Goal: Task Accomplishment & Management: Use online tool/utility

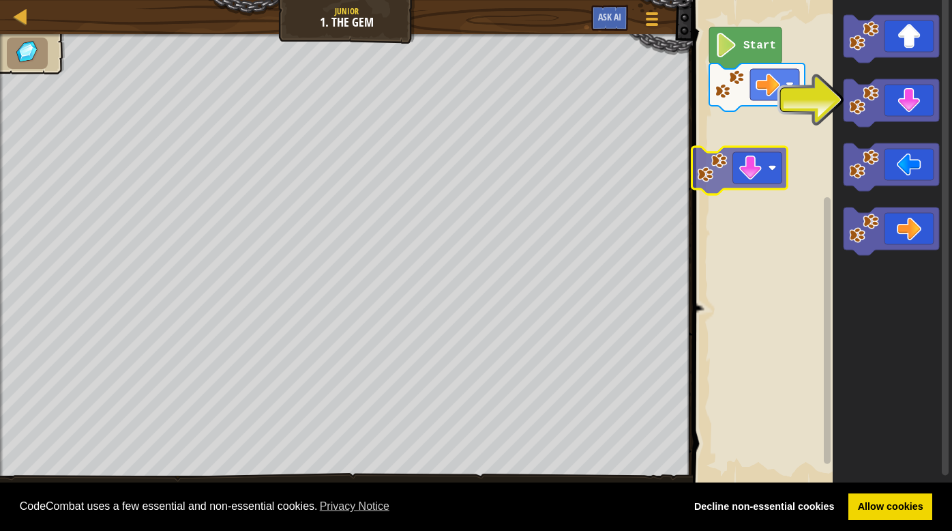
click at [768, 167] on div "Start" at bounding box center [820, 242] width 263 height 499
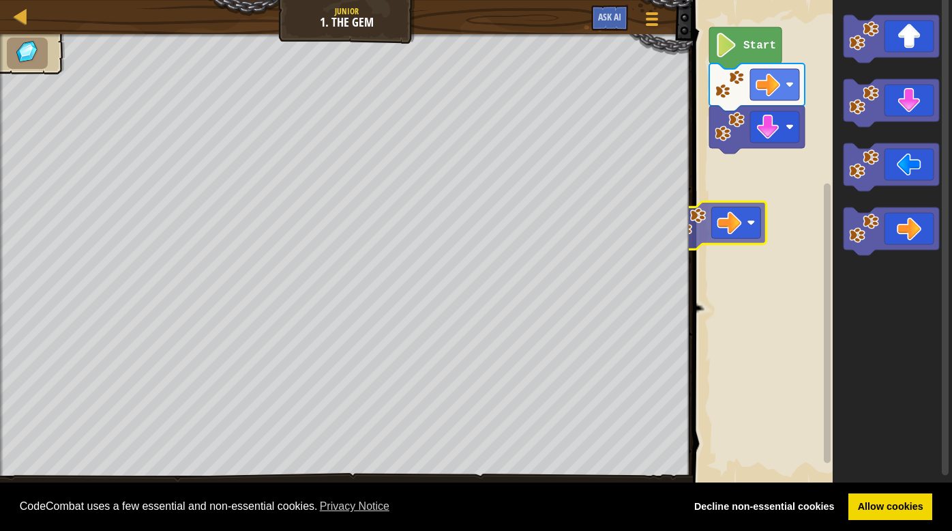
click at [745, 225] on div "Start" at bounding box center [820, 242] width 263 height 499
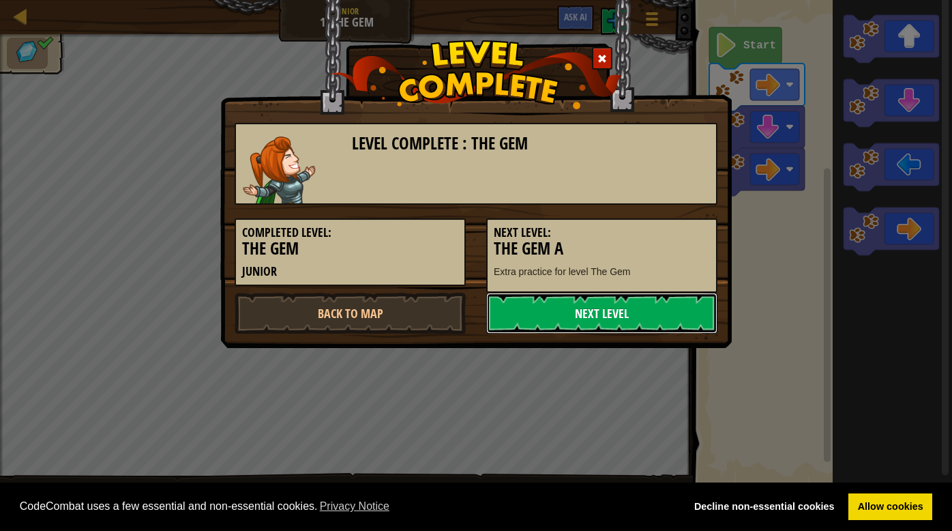
click at [608, 312] on link "Next Level" at bounding box center [601, 313] width 231 height 41
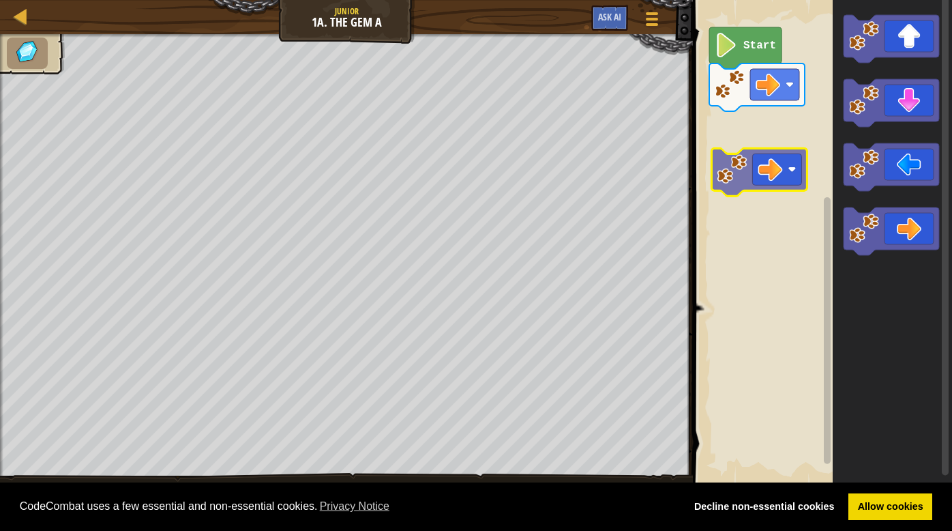
click at [780, 165] on div "Start" at bounding box center [820, 242] width 263 height 499
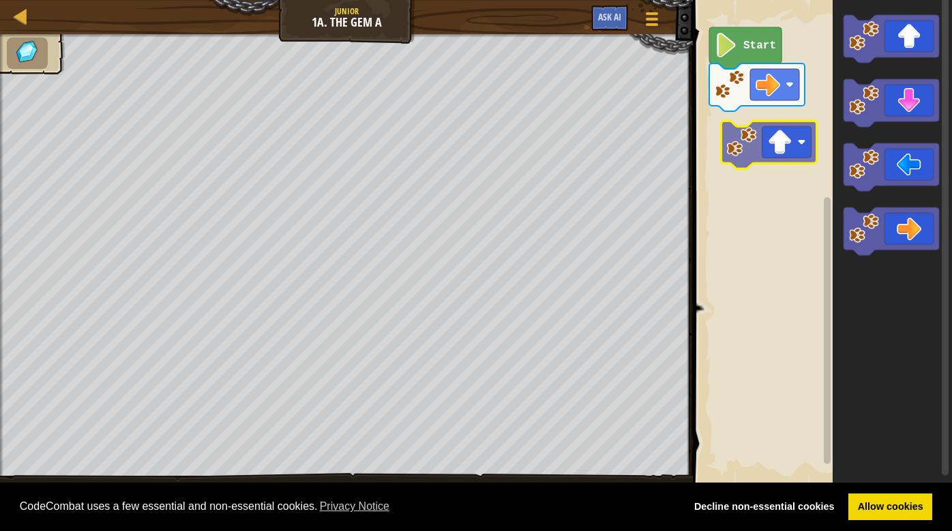
click at [788, 161] on div "Start" at bounding box center [820, 242] width 263 height 499
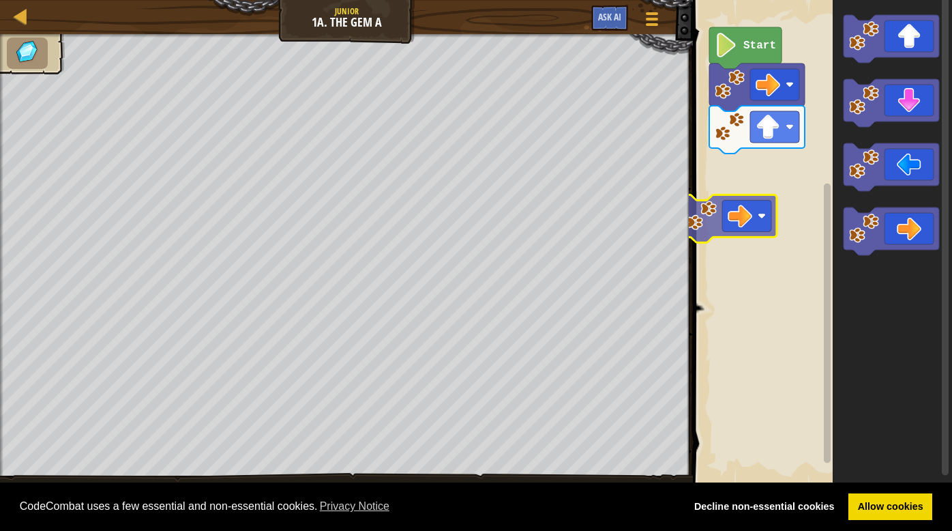
click at [726, 203] on div "Start" at bounding box center [820, 242] width 263 height 499
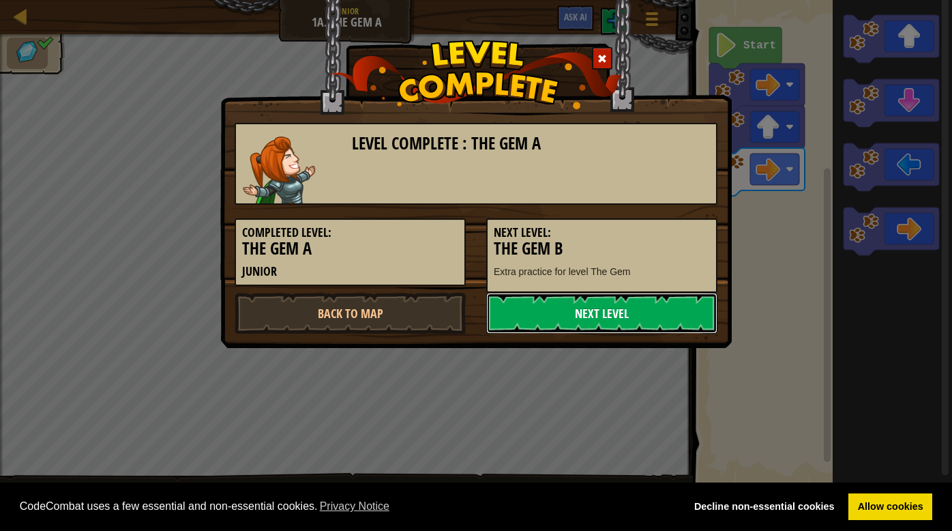
click at [576, 306] on link "Next Level" at bounding box center [601, 313] width 231 height 41
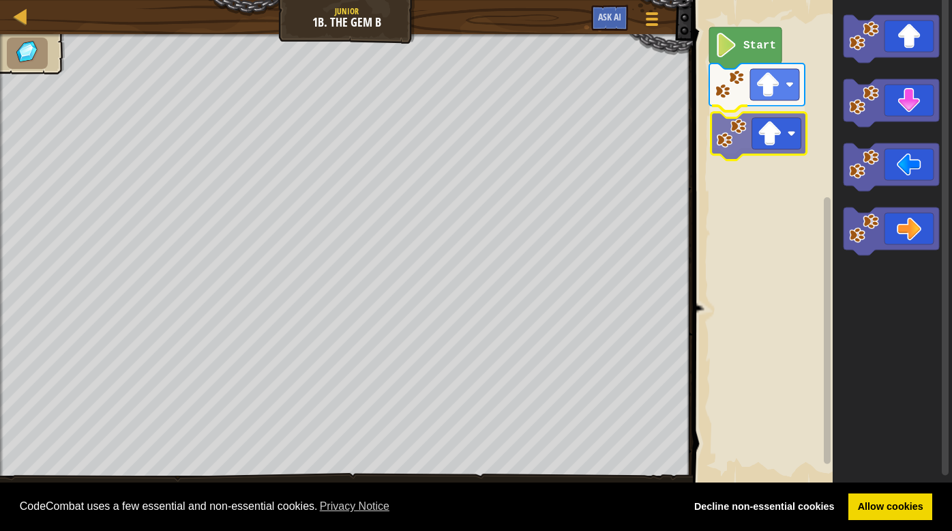
click at [771, 150] on div "Start" at bounding box center [820, 242] width 263 height 499
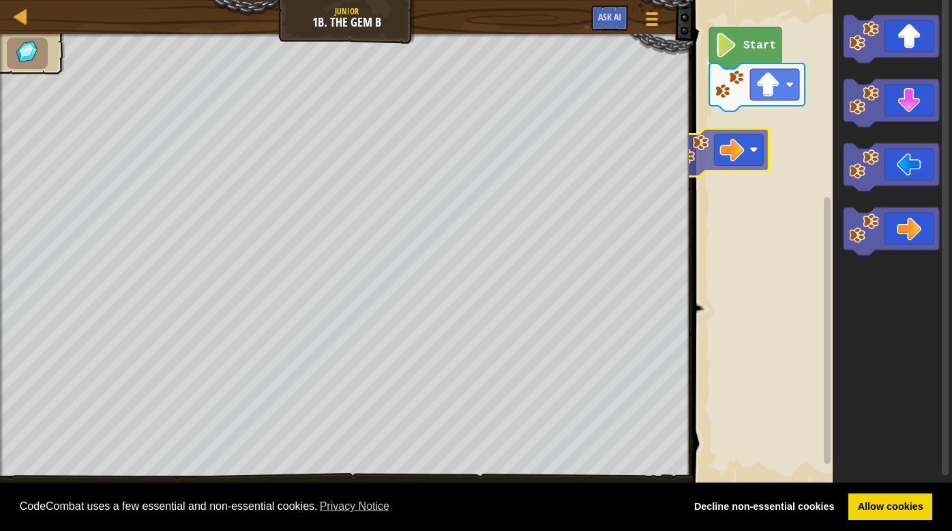
click at [735, 137] on div "Start" at bounding box center [820, 242] width 263 height 499
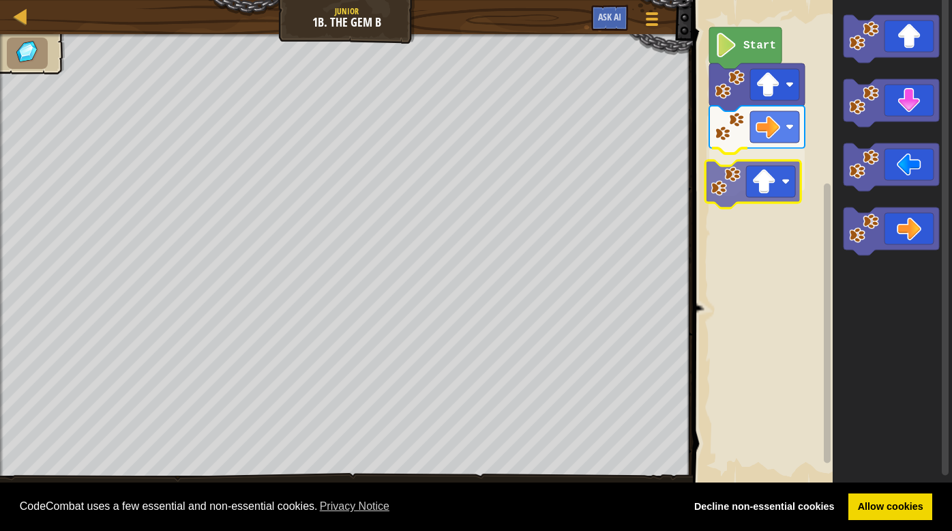
click at [778, 202] on div "Start" at bounding box center [820, 242] width 263 height 499
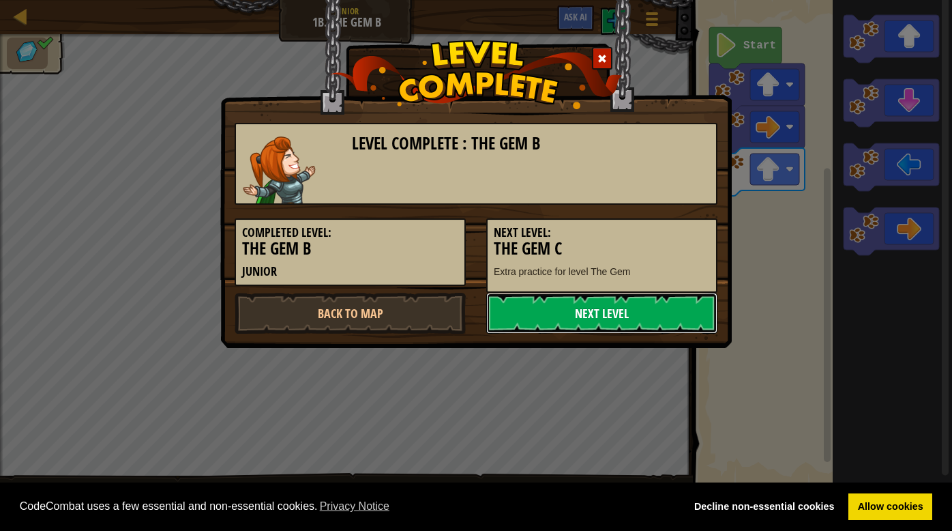
click at [636, 306] on link "Next Level" at bounding box center [601, 313] width 231 height 41
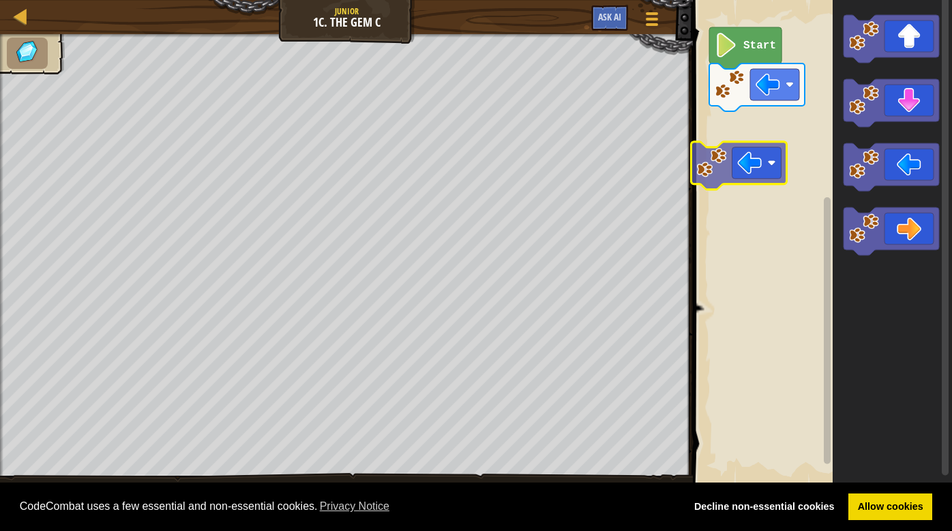
click at [731, 162] on div "Start" at bounding box center [820, 242] width 263 height 499
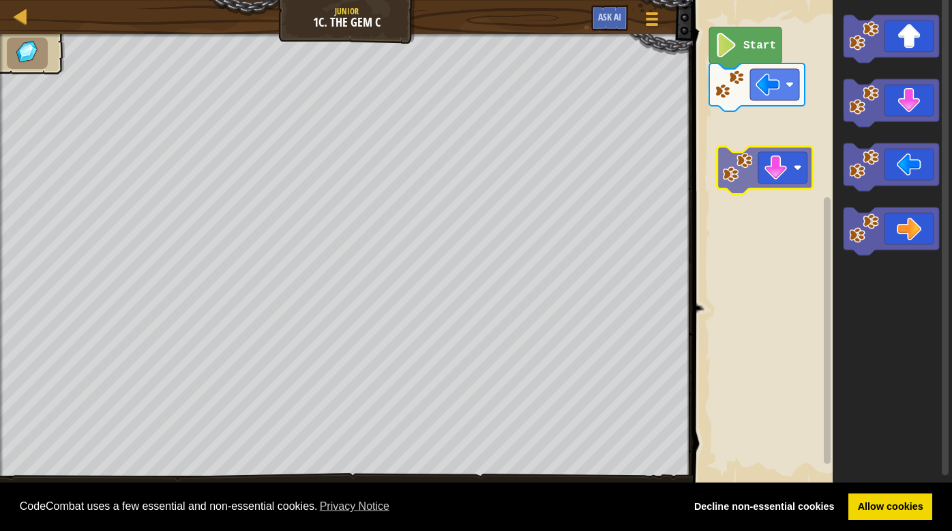
click at [761, 195] on div "Start" at bounding box center [820, 242] width 263 height 499
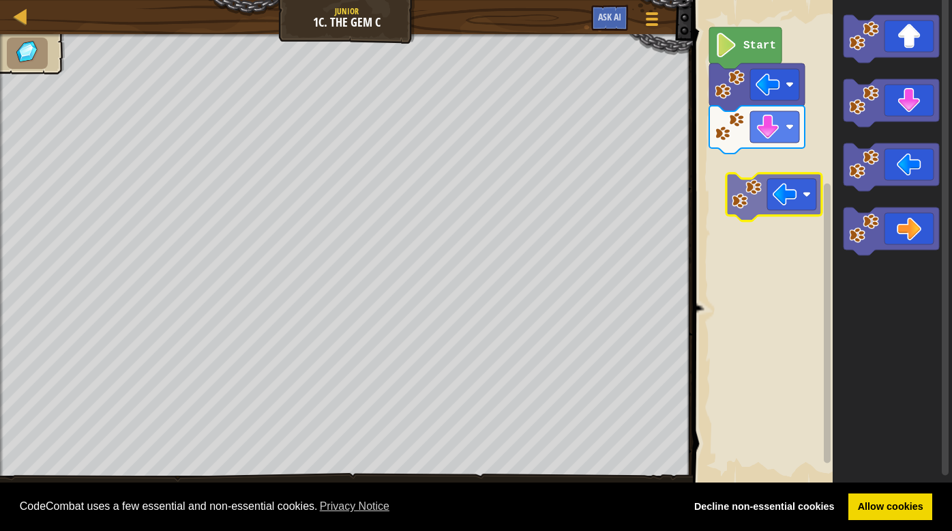
click at [765, 211] on div "Start" at bounding box center [820, 242] width 263 height 499
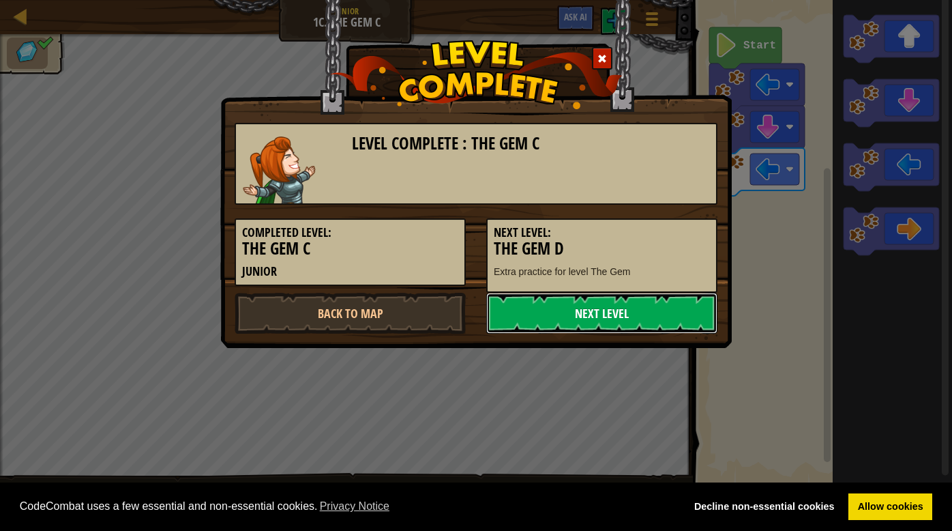
click at [602, 302] on link "Next Level" at bounding box center [601, 313] width 231 height 41
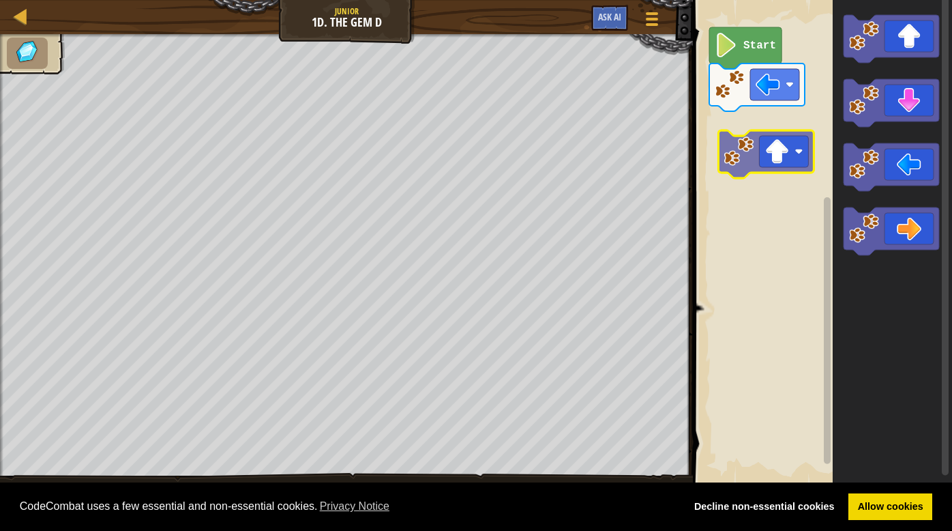
click at [779, 173] on div "Start" at bounding box center [820, 242] width 263 height 499
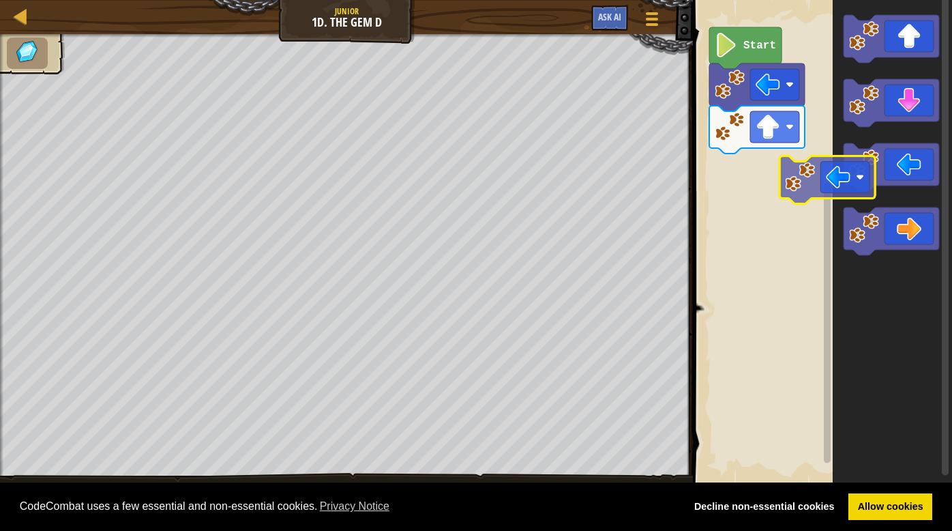
click at [797, 185] on div "Start" at bounding box center [820, 242] width 263 height 499
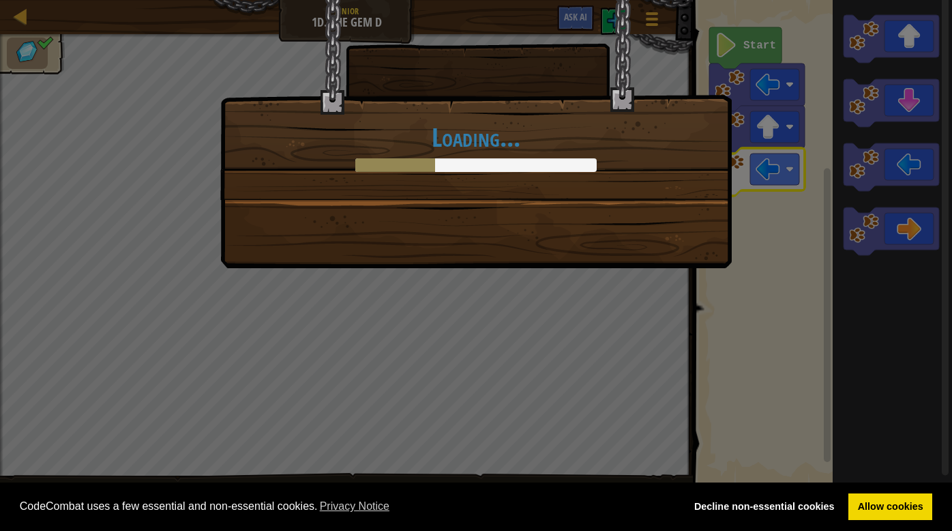
click at [745, 53] on div "Loading..." at bounding box center [476, 265] width 952 height 531
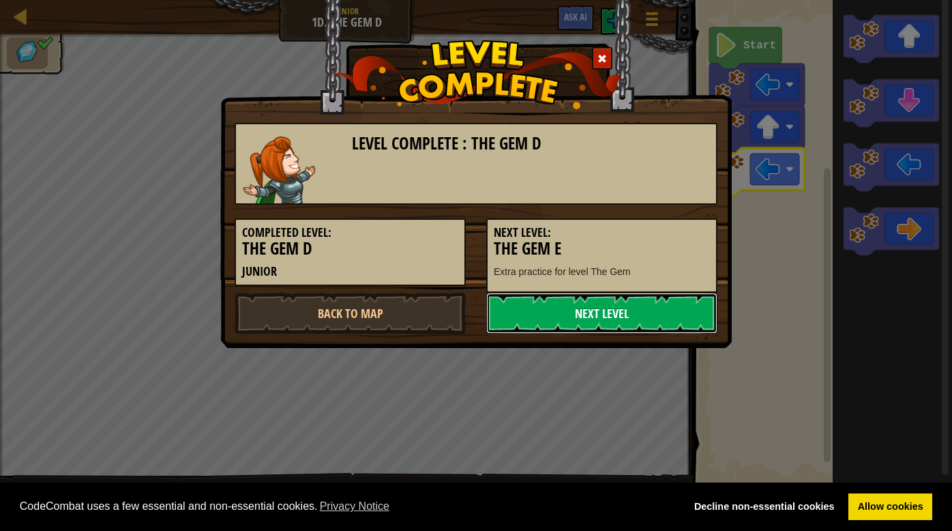
click at [616, 313] on link "Next Level" at bounding box center [601, 313] width 231 height 41
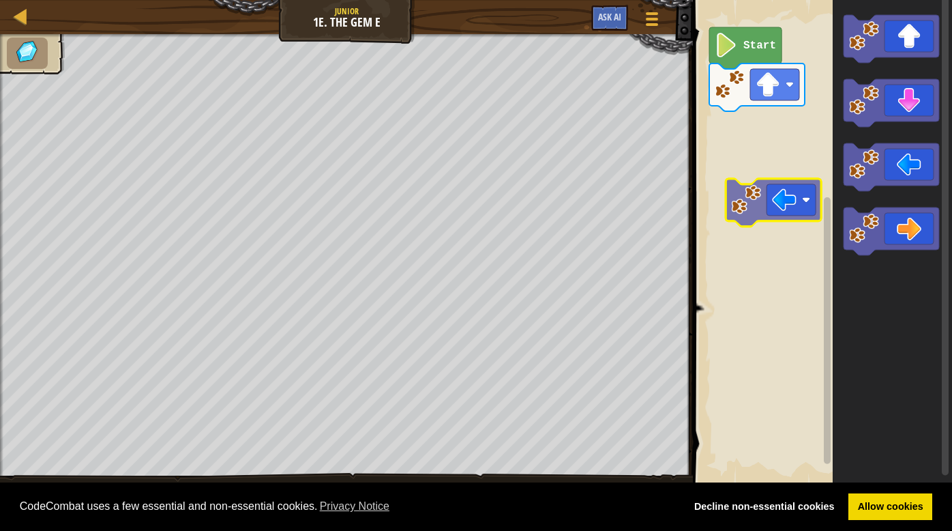
click at [784, 206] on div "Start" at bounding box center [820, 242] width 263 height 499
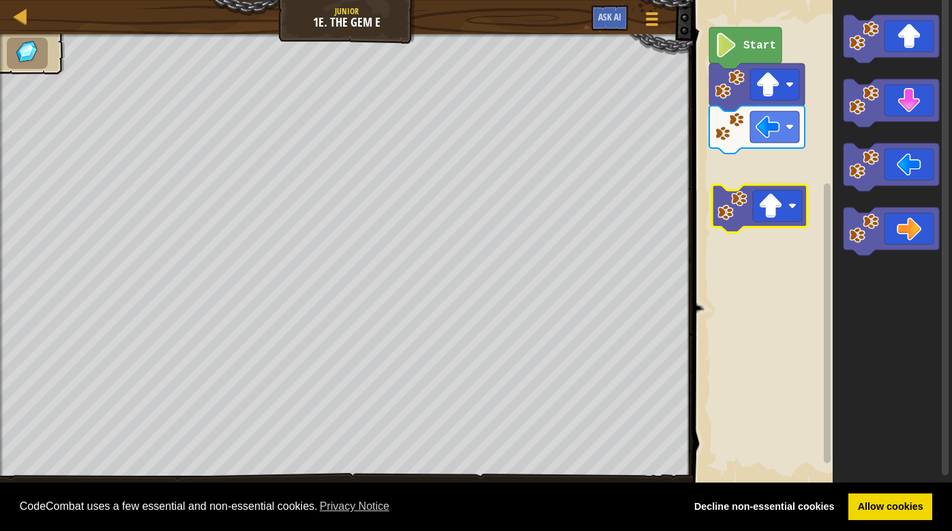
click at [787, 216] on div "Start" at bounding box center [820, 242] width 263 height 499
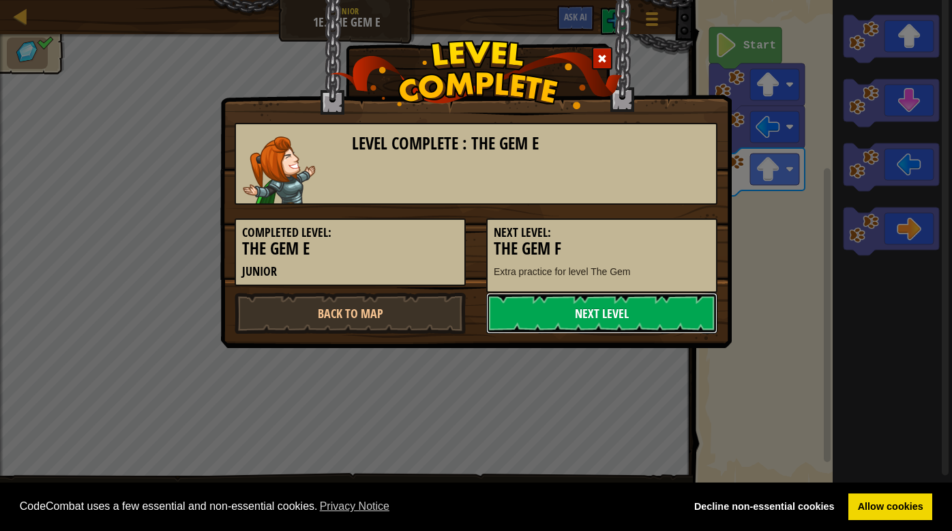
click at [650, 312] on link "Next Level" at bounding box center [601, 313] width 231 height 41
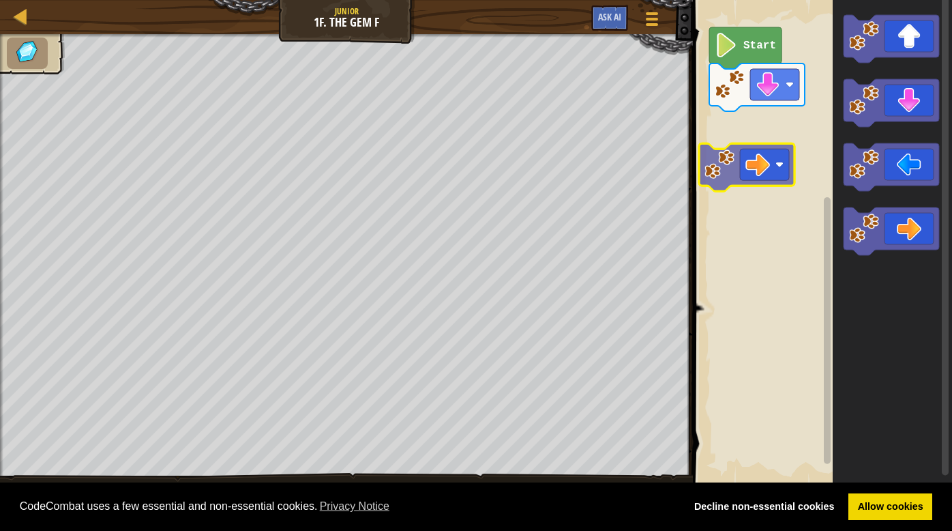
click at [758, 171] on div "Start" at bounding box center [820, 242] width 263 height 499
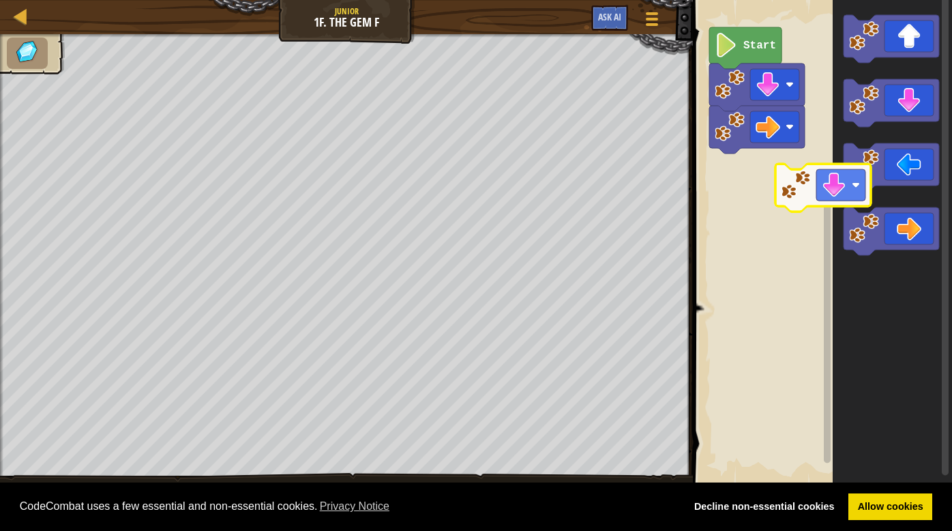
click at [772, 222] on div "Start" at bounding box center [820, 242] width 263 height 499
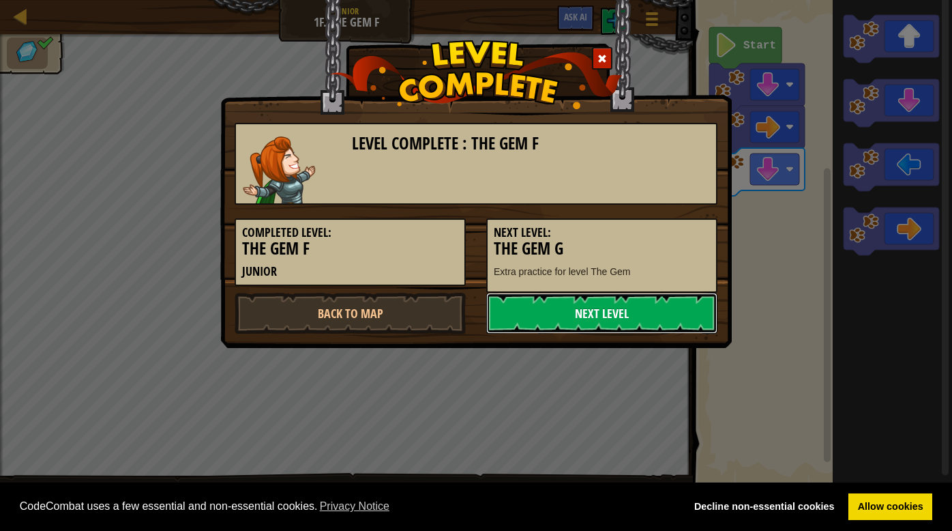
click at [642, 326] on link "Next Level" at bounding box center [601, 313] width 231 height 41
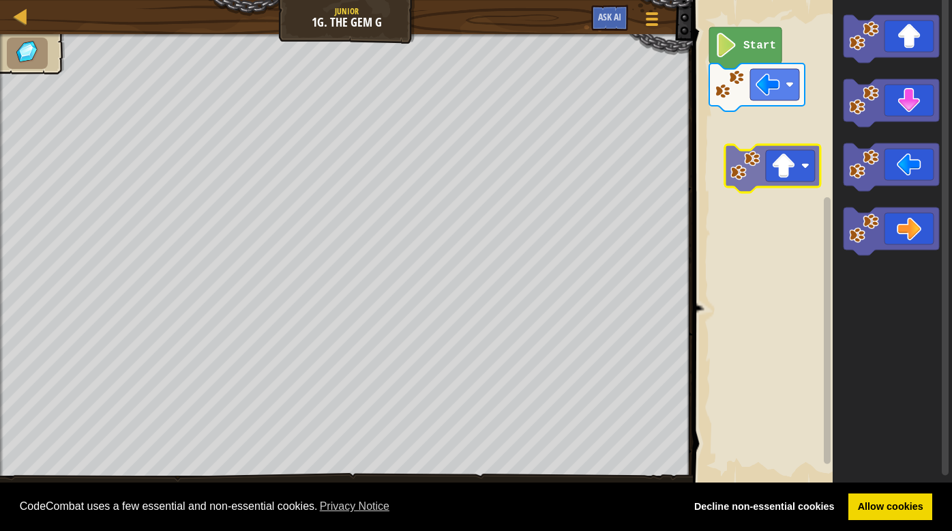
click at [780, 182] on div "Start" at bounding box center [820, 242] width 263 height 499
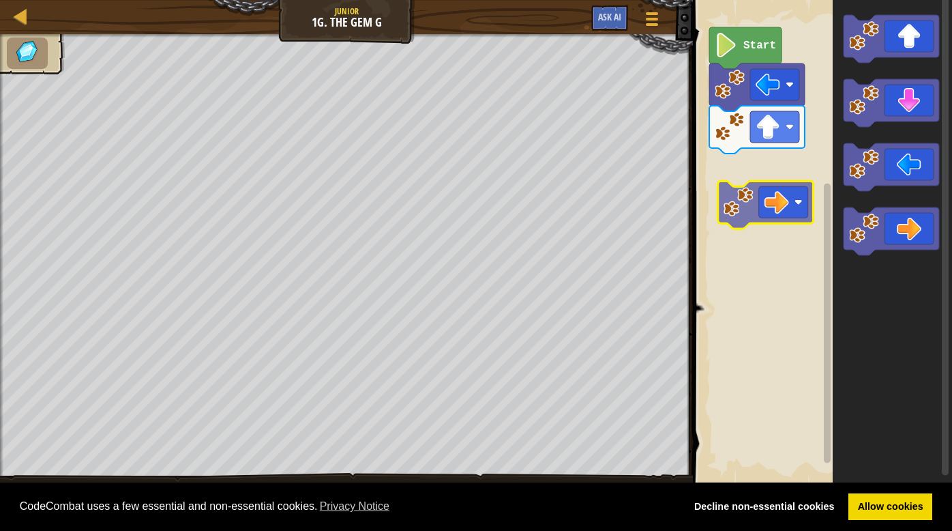
click at [777, 206] on div "Start" at bounding box center [820, 242] width 263 height 499
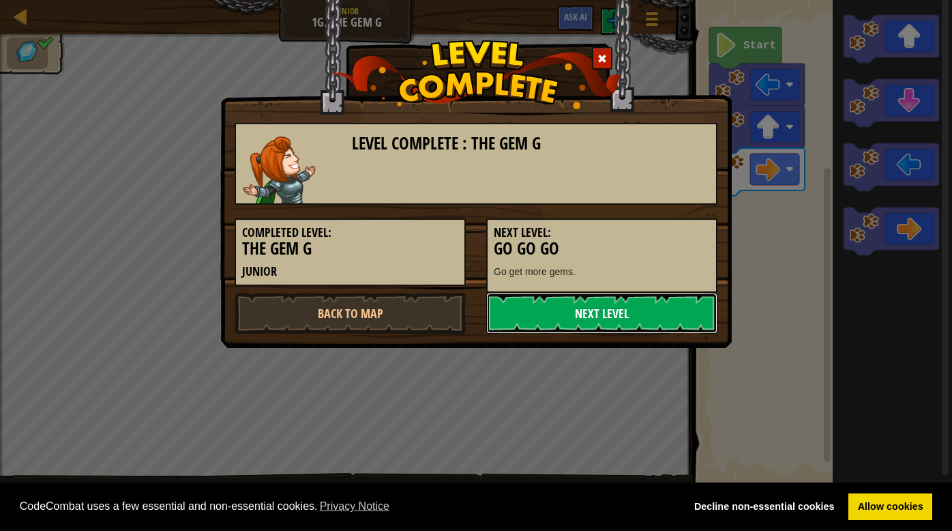
click at [631, 314] on link "Next Level" at bounding box center [601, 313] width 231 height 41
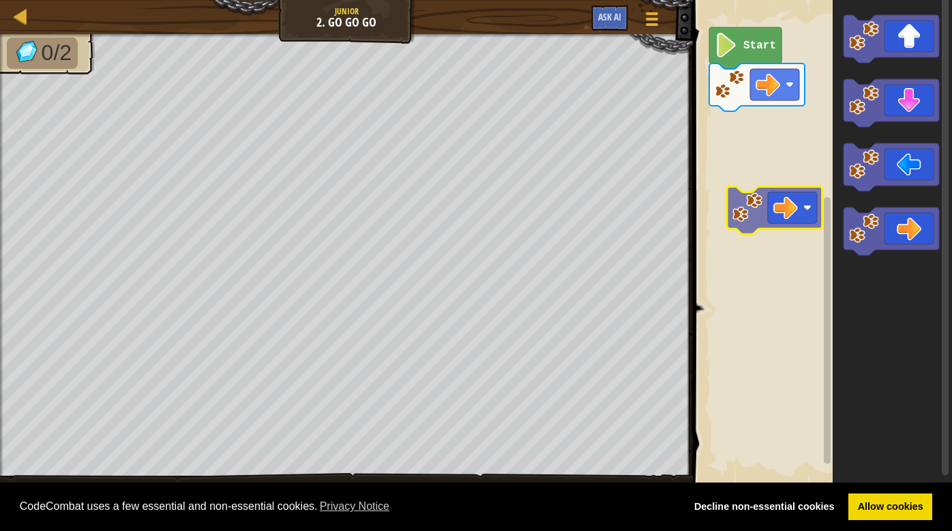
click at [784, 230] on div "Start" at bounding box center [820, 242] width 263 height 499
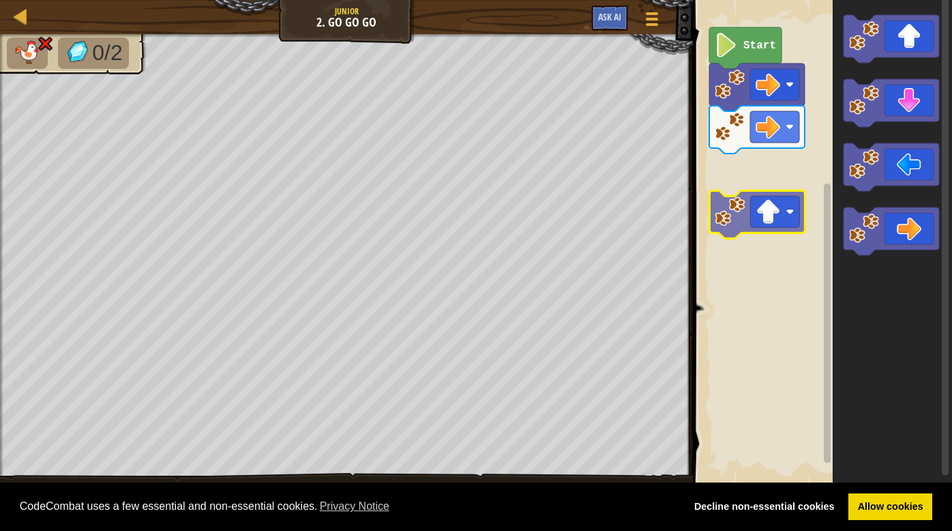
click at [771, 222] on div "Start" at bounding box center [820, 242] width 263 height 499
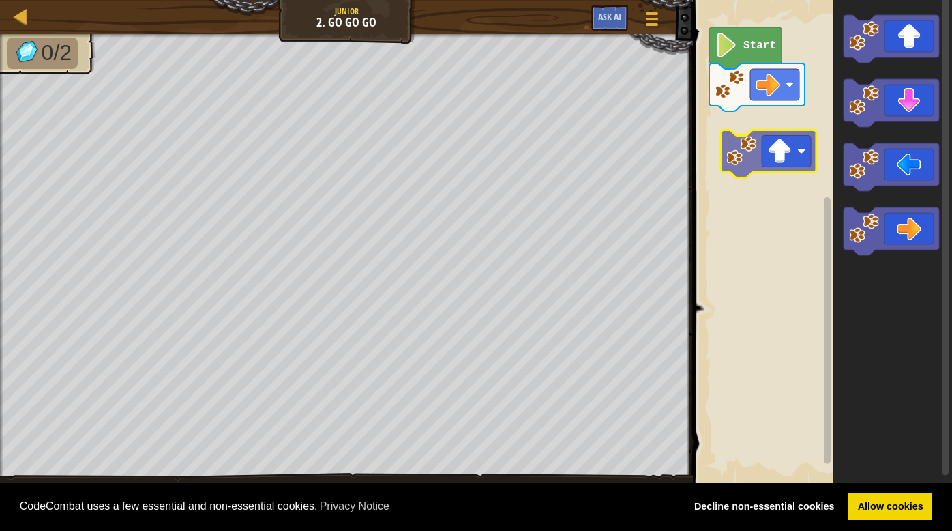
click at [786, 157] on div "Start" at bounding box center [820, 242] width 263 height 499
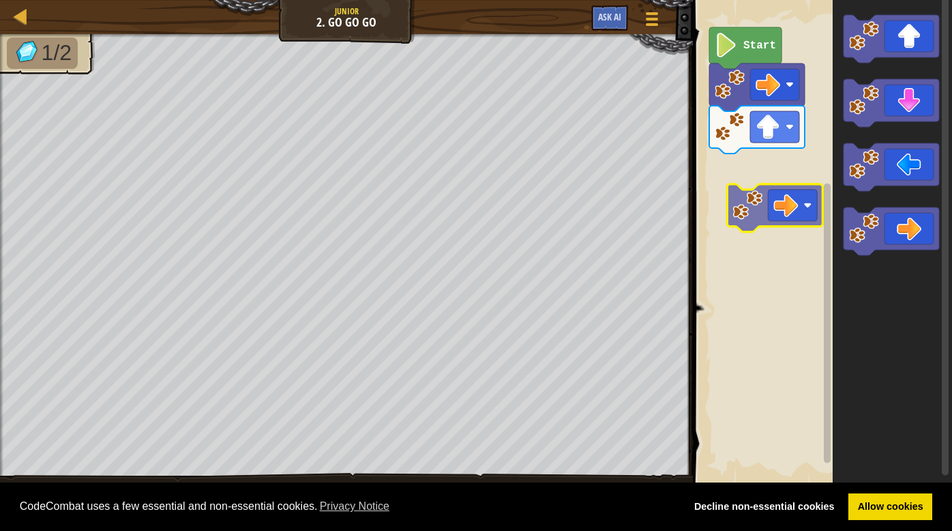
click at [767, 200] on div "Start" at bounding box center [820, 242] width 263 height 499
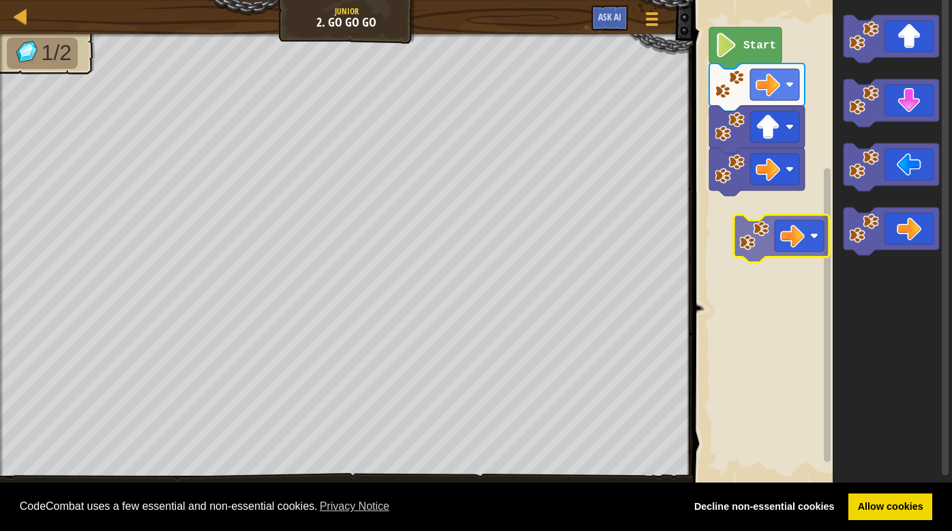
click at [766, 237] on div "Start" at bounding box center [820, 242] width 263 height 499
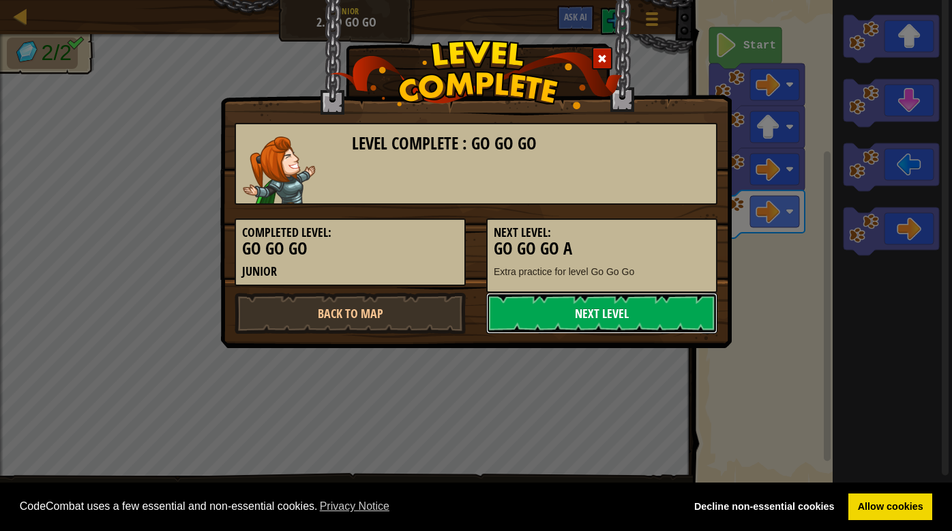
click at [565, 318] on link "Next Level" at bounding box center [601, 313] width 231 height 41
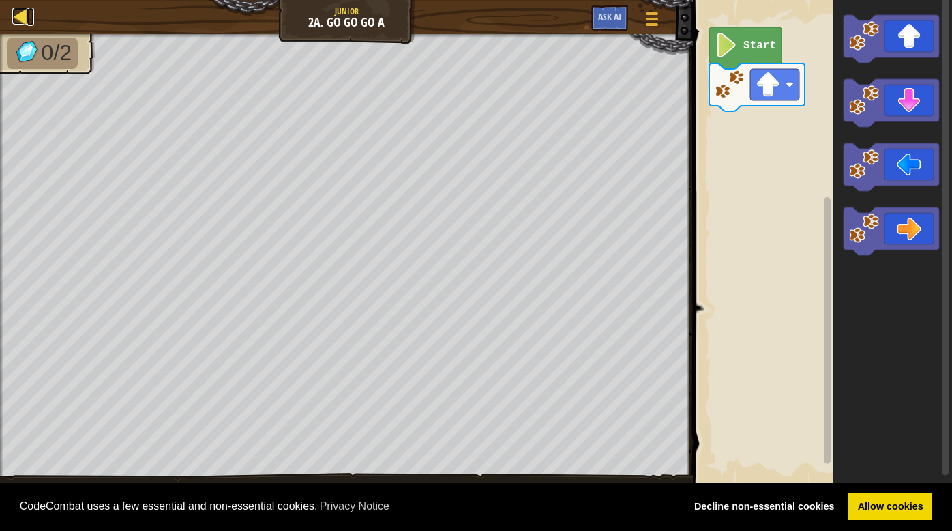
click at [27, 17] on div at bounding box center [20, 16] width 17 height 17
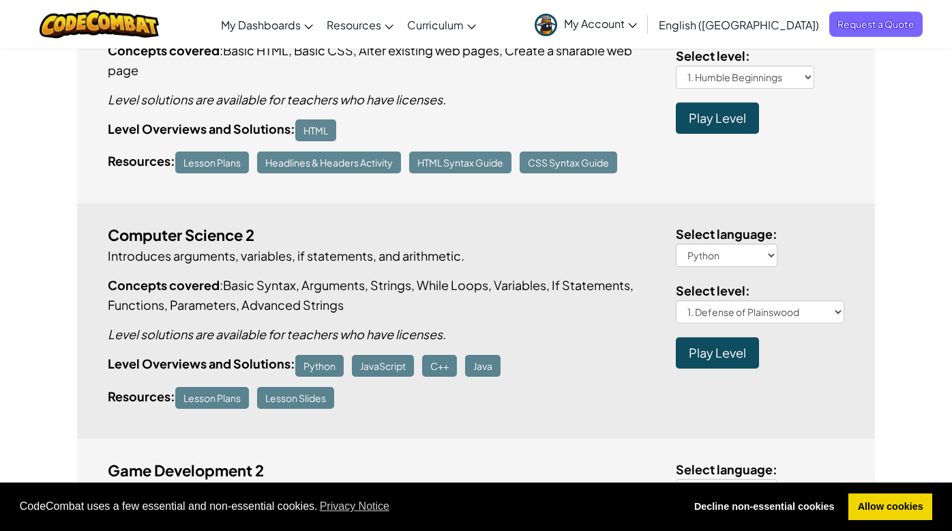
scroll to position [1043, 0]
click at [690, 344] on span "Play Level" at bounding box center [717, 352] width 57 height 16
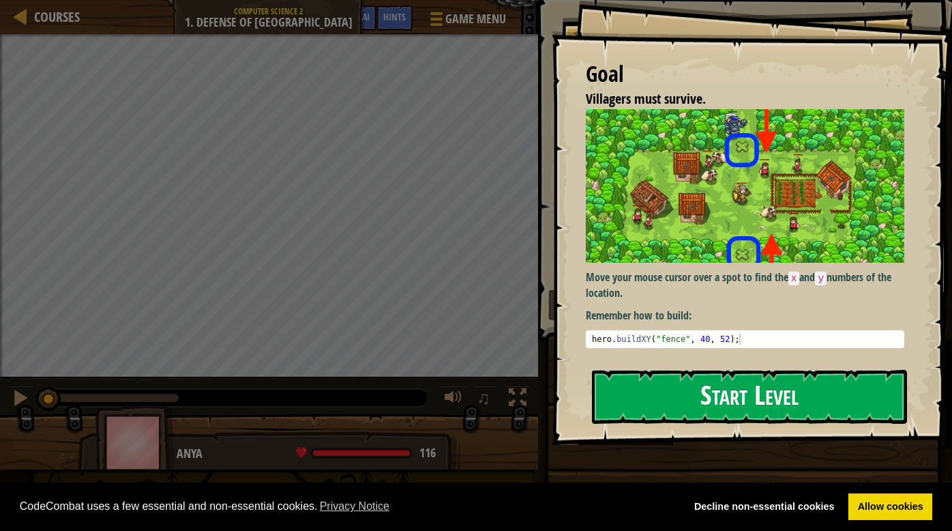
click at [666, 390] on button "Start Level" at bounding box center [749, 397] width 315 height 54
